Goal: Obtain resource: Download file/media

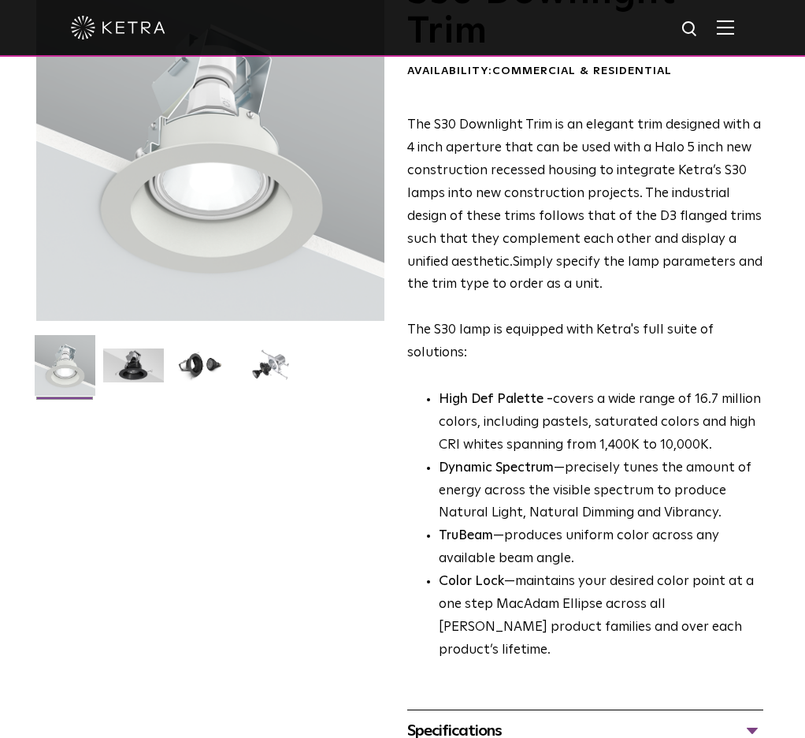
scroll to position [473, 0]
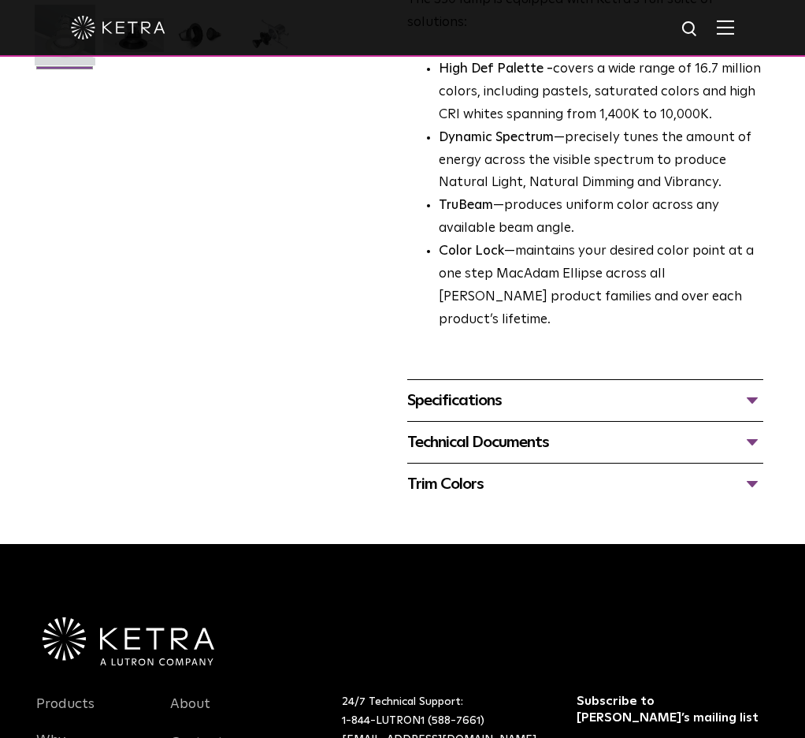
click at [518, 388] on div "Specifications" at bounding box center [585, 400] width 356 height 25
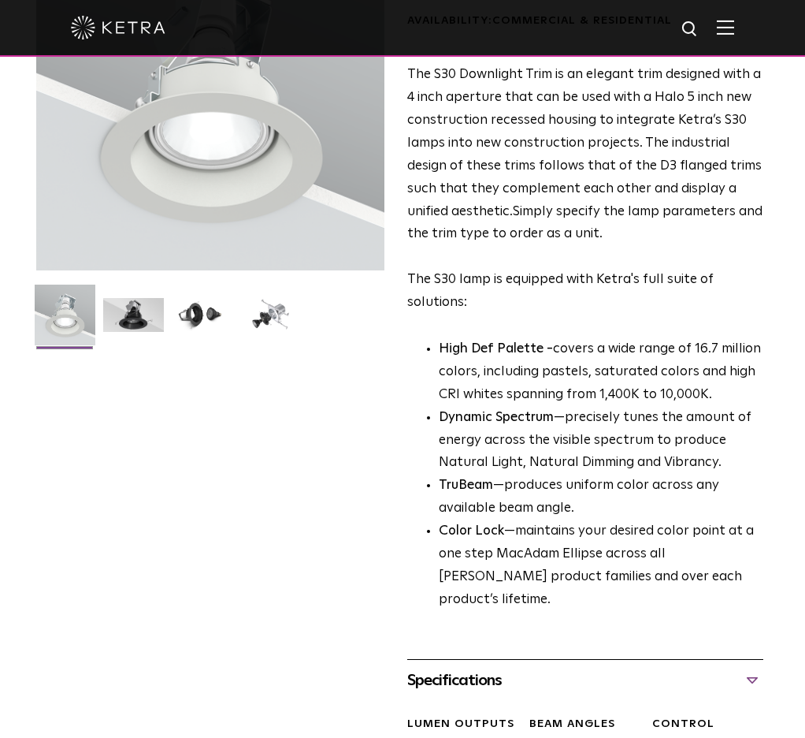
scroll to position [0, 0]
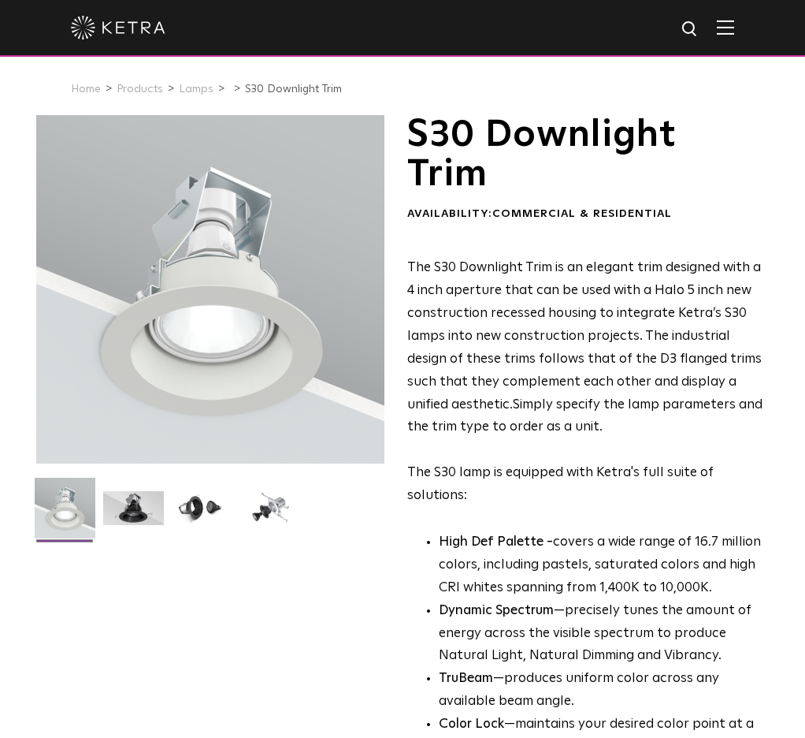
click at [136, 592] on div "S30 Downlight Trim Availability: Commercial & Residential The S30 Downlight Tri…" at bounding box center [402, 546] width 733 height 862
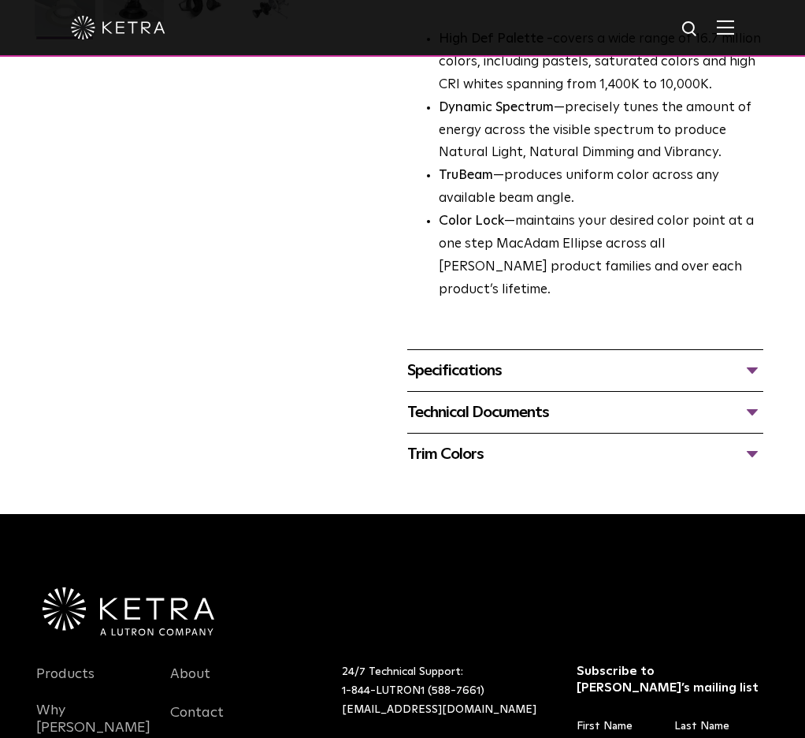
scroll to position [552, 0]
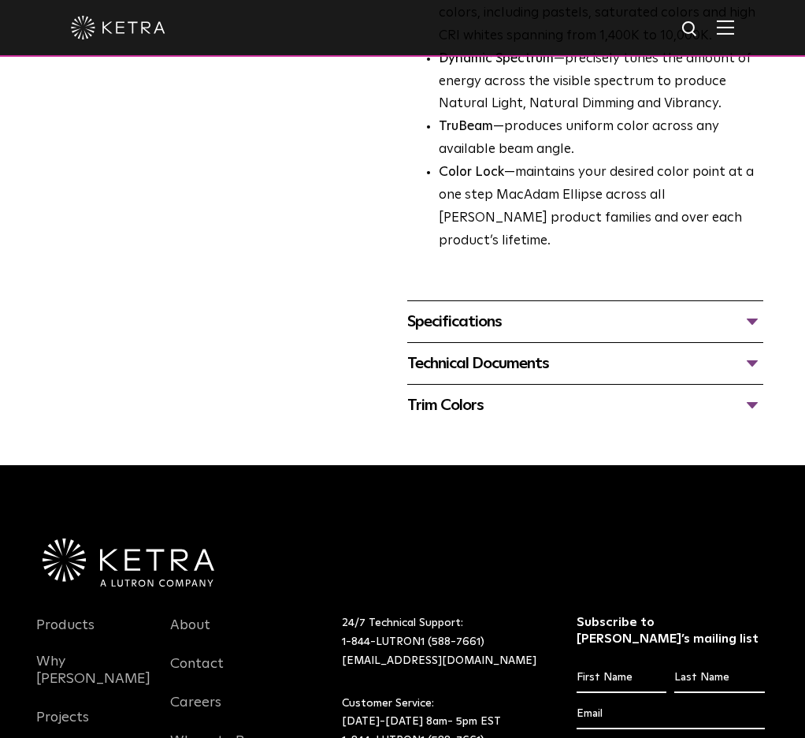
click at [559, 351] on div "Technical Documents" at bounding box center [585, 363] width 356 height 25
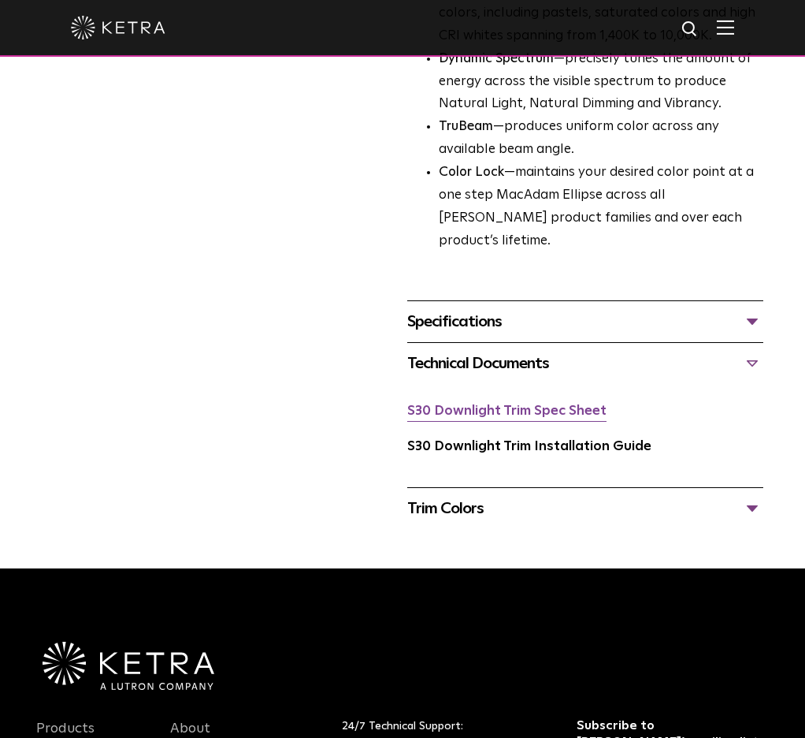
click at [553, 404] on link "S30 Downlight Trim Spec Sheet" at bounding box center [506, 410] width 199 height 13
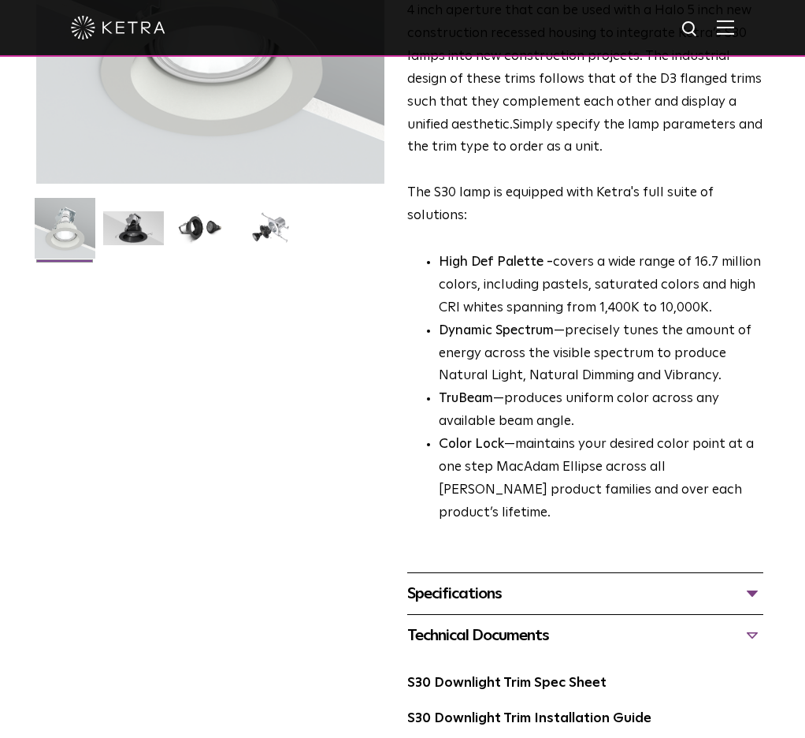
scroll to position [0, 0]
